Goal: Find specific page/section: Find specific page/section

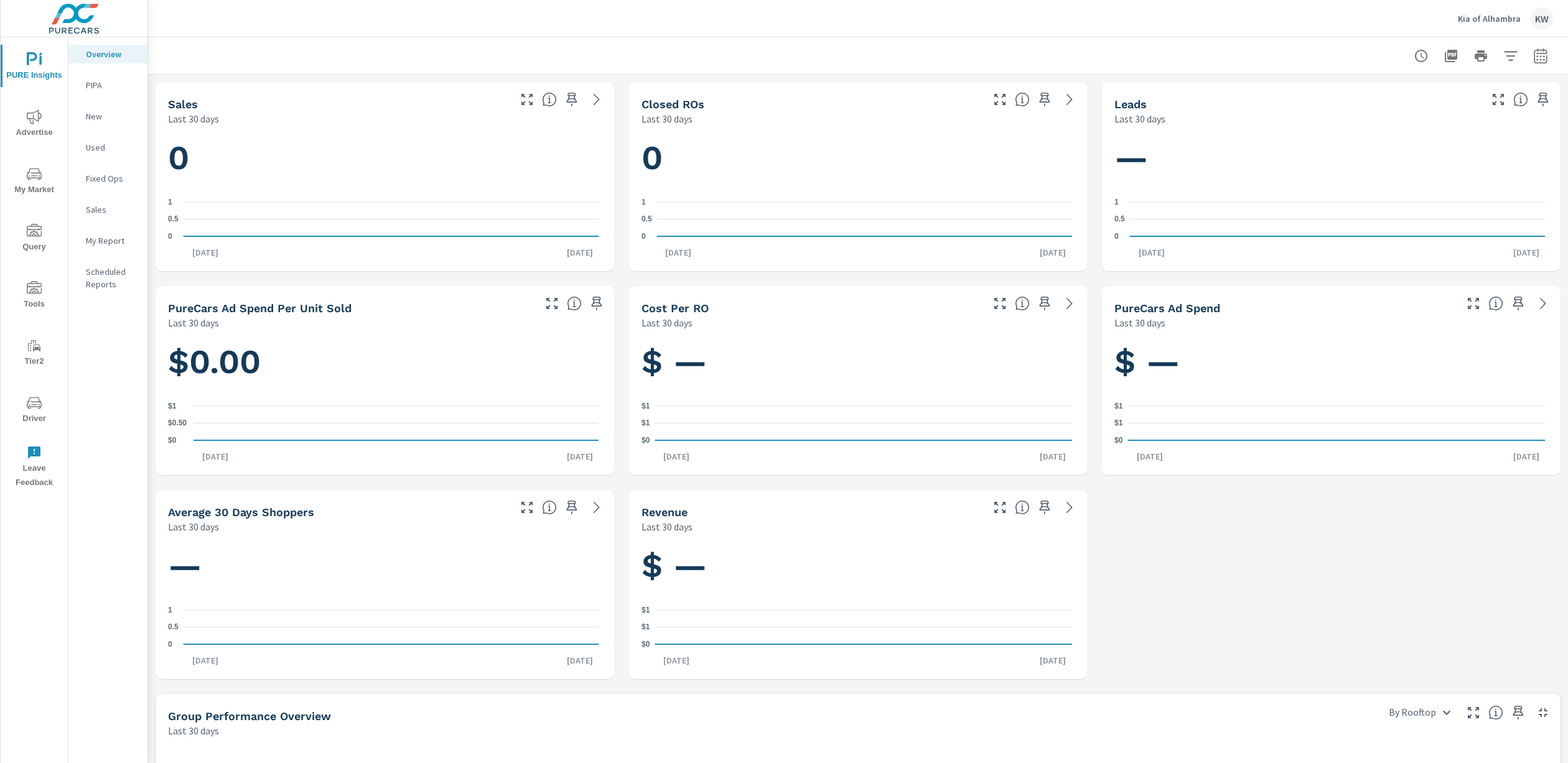
click at [31, 413] on span "Driver" at bounding box center [34, 411] width 59 height 31
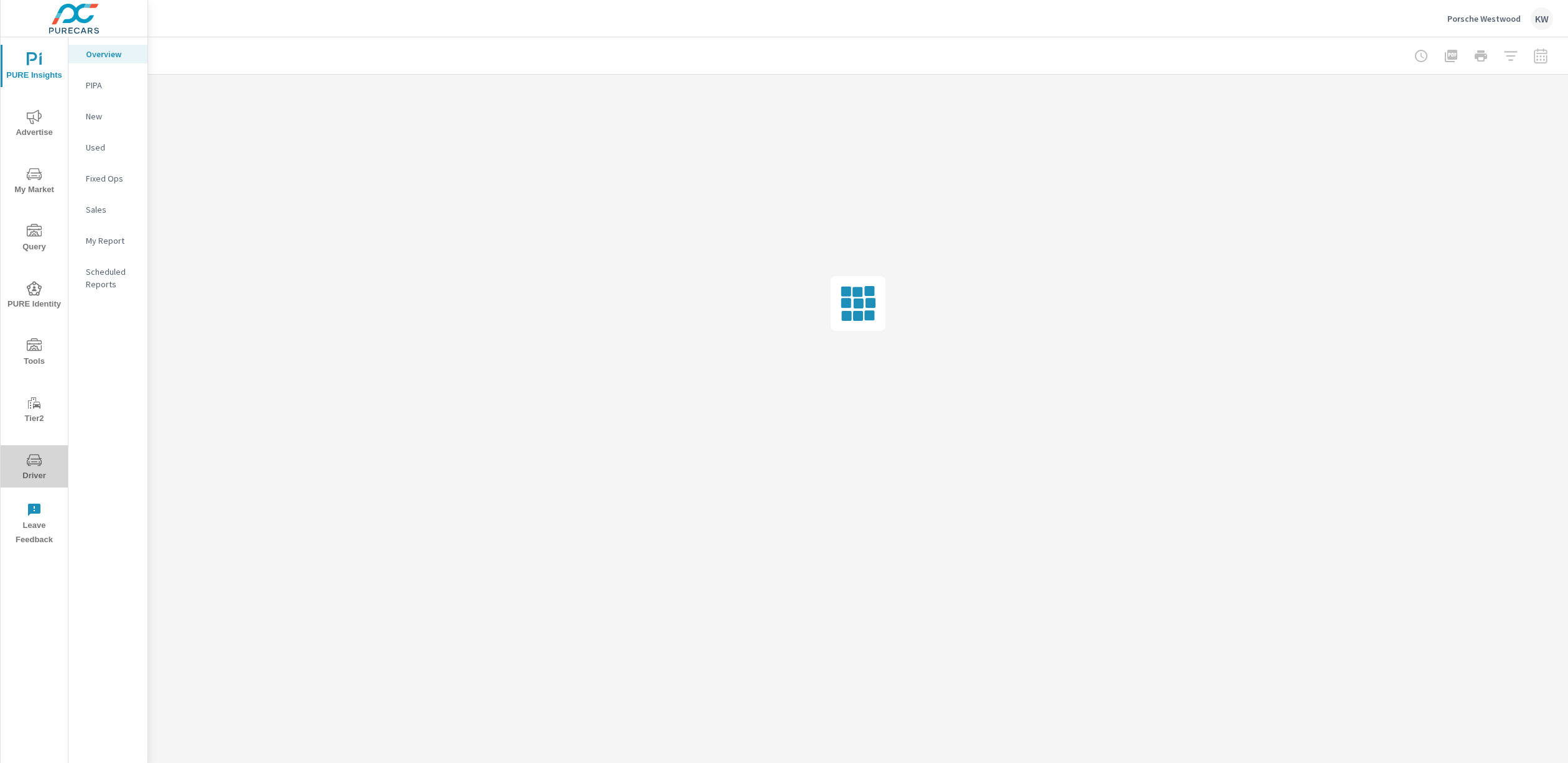
click at [40, 469] on span "Driver" at bounding box center [34, 468] width 59 height 31
click at [110, 193] on p "Feed Resolver" at bounding box center [112, 197] width 51 height 25
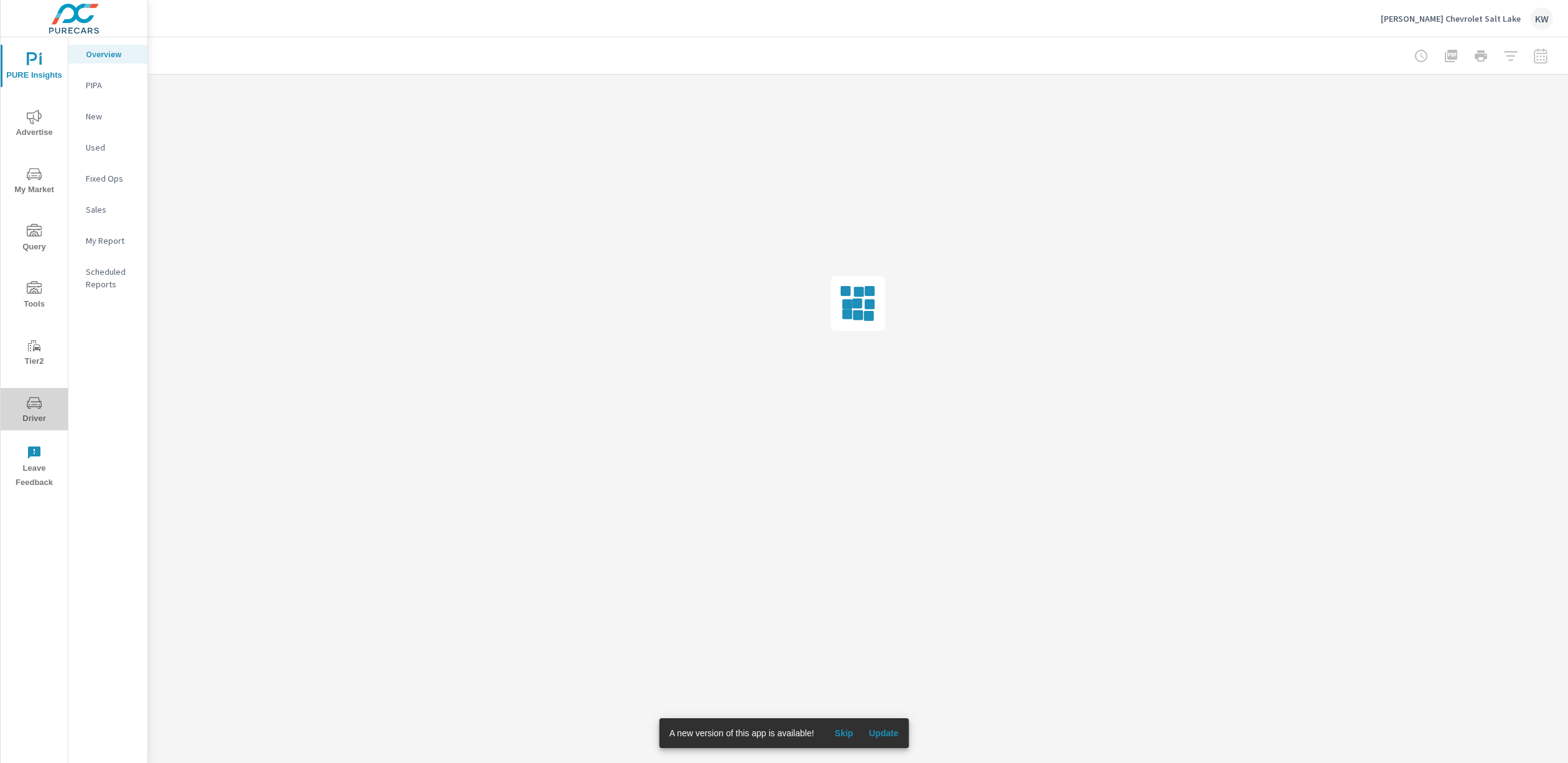
click at [37, 410] on span "Driver" at bounding box center [34, 411] width 59 height 31
